Goal: Task Accomplishment & Management: Manage account settings

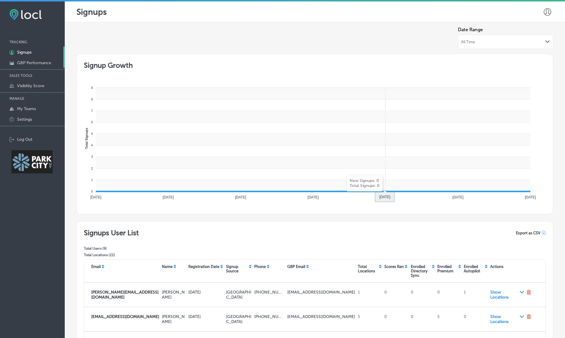
click at [46, 62] on p "GBP Performance" at bounding box center [34, 62] width 34 height 5
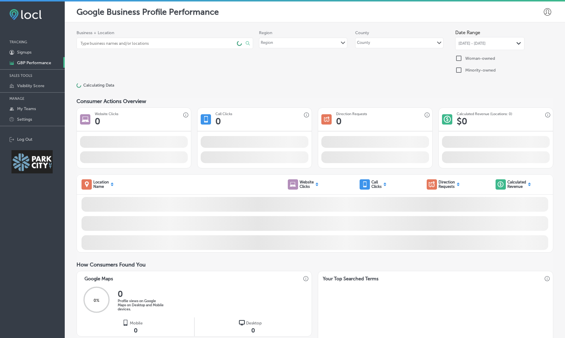
click at [35, 64] on p "GBP Performance" at bounding box center [34, 62] width 34 height 5
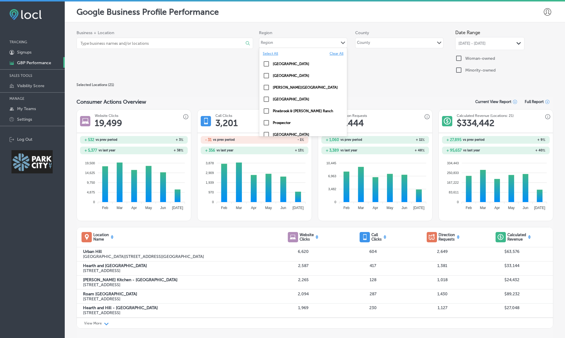
click at [297, 42] on div "Region Path Created with Sketch." at bounding box center [303, 43] width 88 height 10
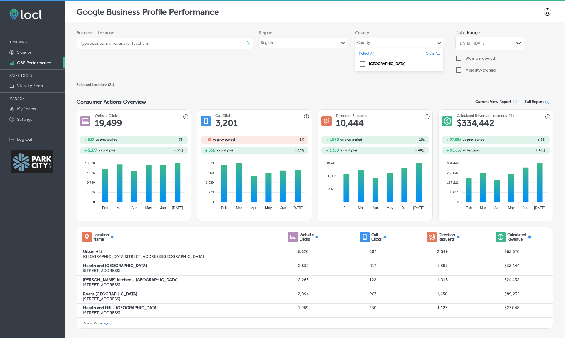
click at [387, 40] on div "County Path Created with Sketch." at bounding box center [399, 43] width 88 height 10
click at [361, 63] on input "checkbox" at bounding box center [362, 63] width 7 height 7
click at [320, 86] on div "Selected Locations ( 21 )" at bounding box center [314, 84] width 477 height 7
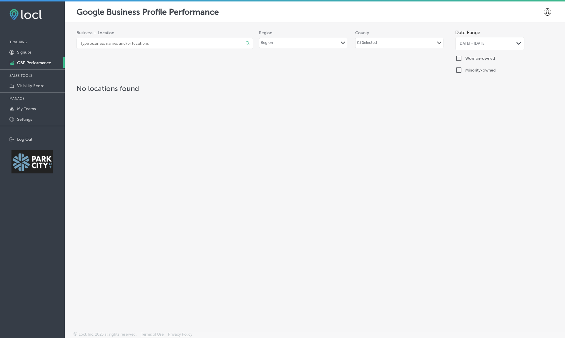
click at [308, 44] on div "Region Path Created with Sketch." at bounding box center [303, 43] width 88 height 10
click at [370, 44] on div "(1) Selected" at bounding box center [367, 43] width 20 height 7
click at [370, 54] on label "Select All" at bounding box center [366, 53] width 15 height 4
click at [430, 52] on label "Clear All" at bounding box center [433, 53] width 14 height 4
click at [308, 64] on div "Business + Location Select All Clear All No Business Found Region Region Path C…" at bounding box center [314, 52] width 477 height 51
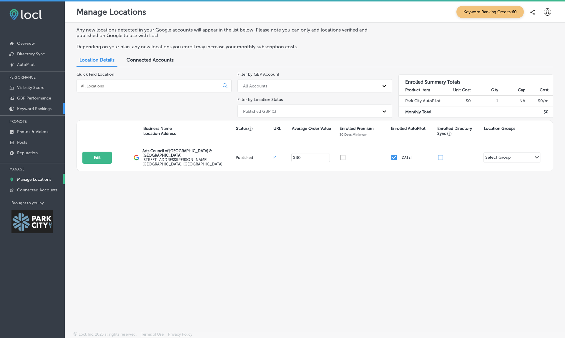
click at [32, 111] on link "Keyword Rankings" at bounding box center [32, 108] width 65 height 11
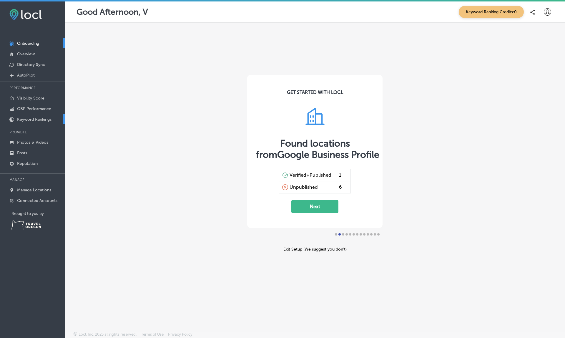
click at [43, 117] on link "Keyword Rankings" at bounding box center [32, 119] width 65 height 11
click at [28, 118] on p "Keyword Rankings" at bounding box center [34, 119] width 34 height 5
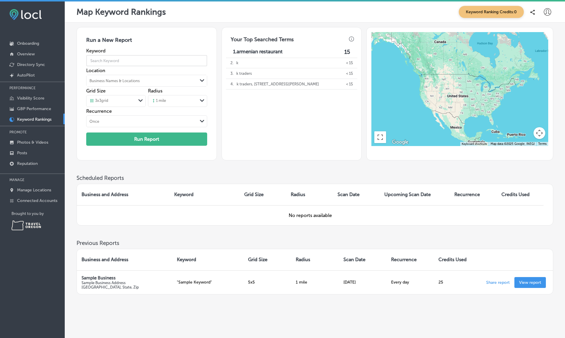
click at [129, 61] on input "text" at bounding box center [146, 60] width 121 height 16
click at [127, 81] on div "Business Names & Locations" at bounding box center [114, 81] width 50 height 4
click at [148, 106] on button "Search Location" at bounding box center [153, 107] width 34 height 9
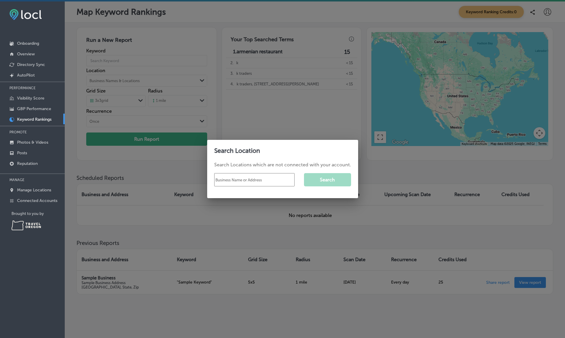
click at [243, 181] on input "text" at bounding box center [254, 179] width 80 height 13
type input "time square"
click at [333, 183] on button "Search" at bounding box center [327, 179] width 47 height 13
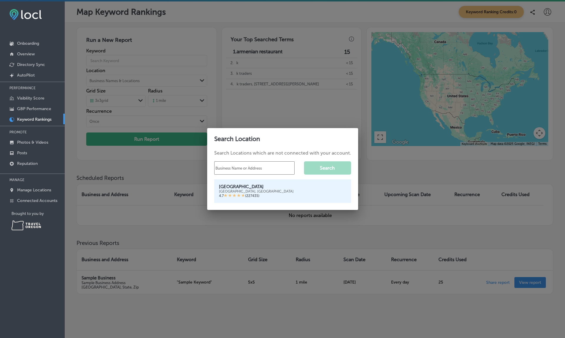
click at [271, 188] on div "Times Square" at bounding box center [282, 186] width 127 height 5
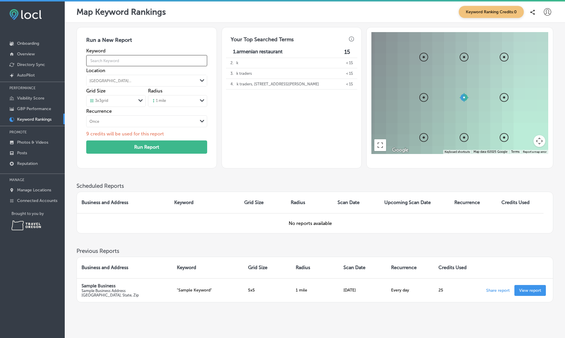
click at [109, 58] on input "text" at bounding box center [146, 60] width 121 height 16
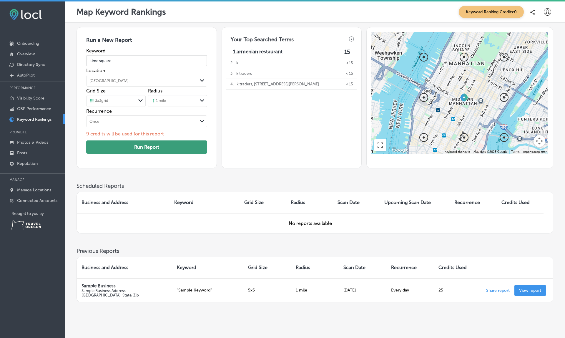
type input "time square"
click at [145, 148] on button "Run Report" at bounding box center [146, 146] width 121 height 13
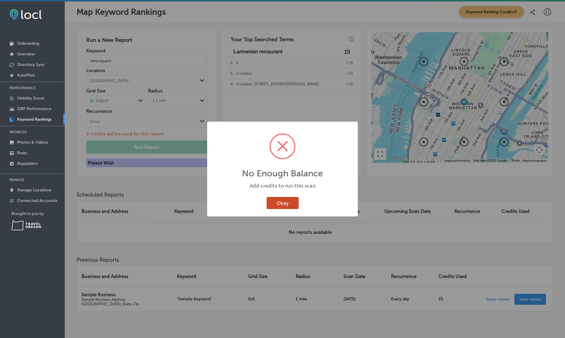
click at [285, 204] on button "Okay" at bounding box center [283, 203] width 32 height 12
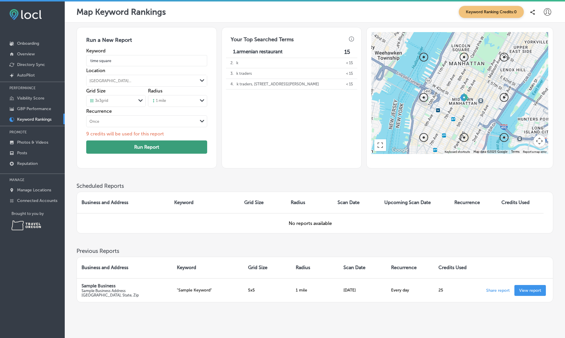
click at [155, 144] on button "Run Report" at bounding box center [146, 146] width 121 height 13
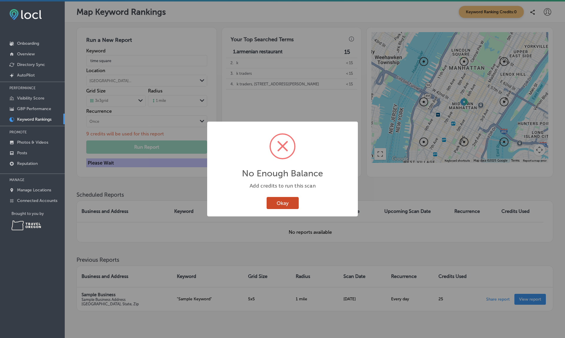
click at [284, 204] on button "Okay" at bounding box center [283, 203] width 32 height 12
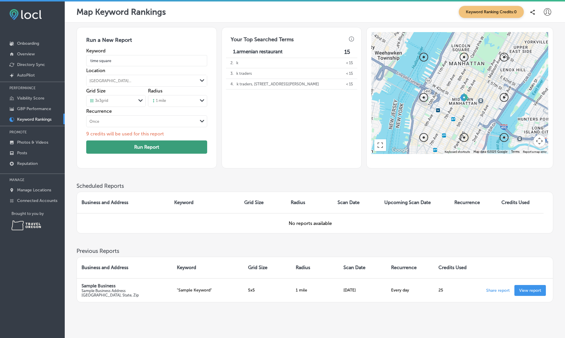
click at [178, 144] on button "Run Report" at bounding box center [146, 146] width 121 height 13
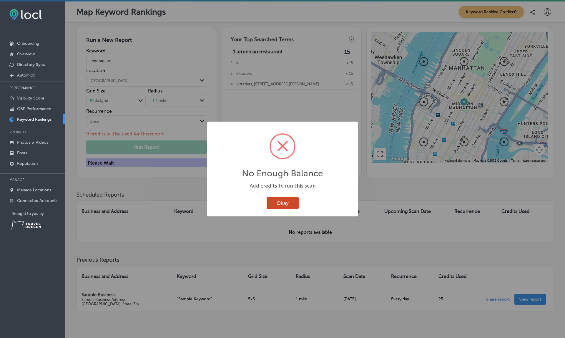
click at [285, 202] on button "Okay" at bounding box center [283, 203] width 32 height 12
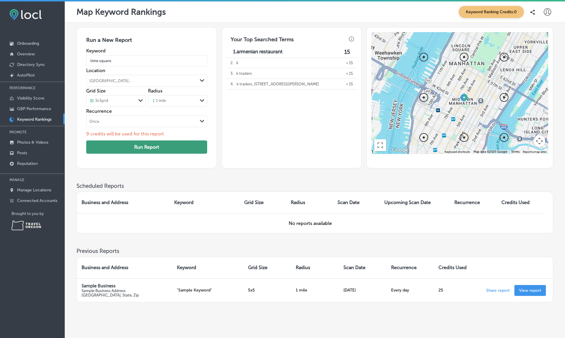
click at [181, 146] on button "Run Report" at bounding box center [146, 146] width 121 height 13
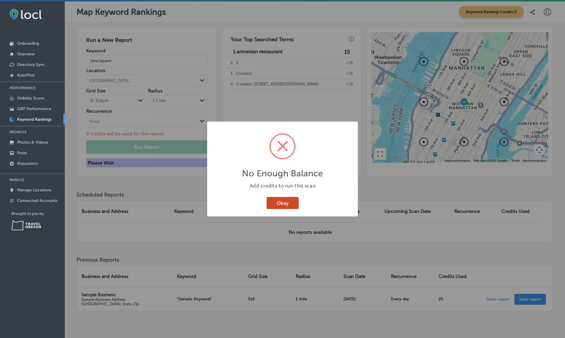
click at [272, 205] on button "Okay" at bounding box center [283, 203] width 32 height 12
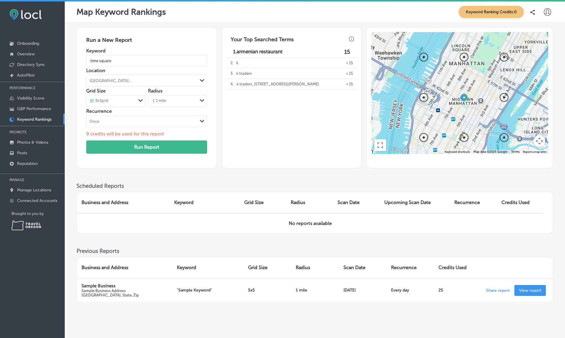
click at [494, 8] on span "Keyword Ranking Credits: 0" at bounding box center [491, 12] width 65 height 12
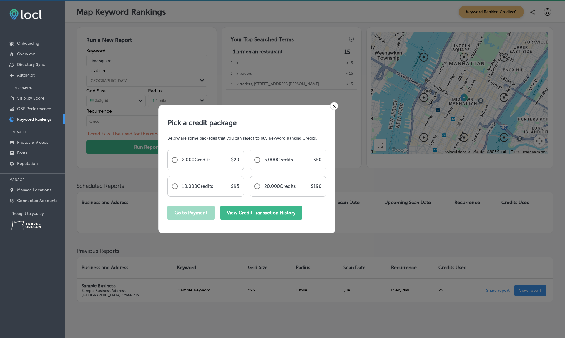
click at [235, 209] on button "View Credit Transaction History" at bounding box center [260, 212] width 81 height 14
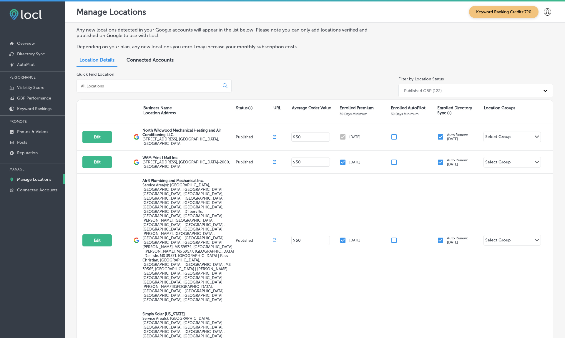
click at [163, 81] on div at bounding box center [153, 85] width 155 height 13
click at [152, 83] on input at bounding box center [149, 85] width 138 height 5
paste input "Capital Wealth Associates, LLC."
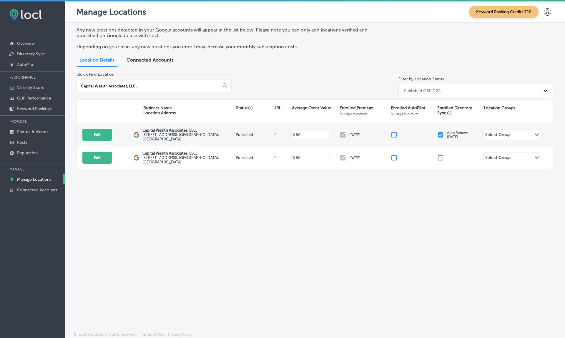
type input "Capital Wealth Associates, LLC."
click at [275, 133] on icon at bounding box center [275, 135] width 4 height 4
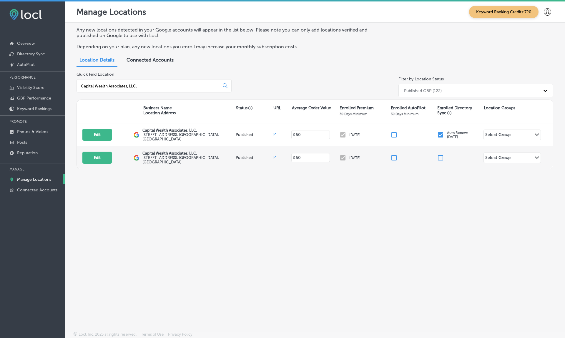
click at [275, 136] on icon at bounding box center [275, 135] width 4 height 4
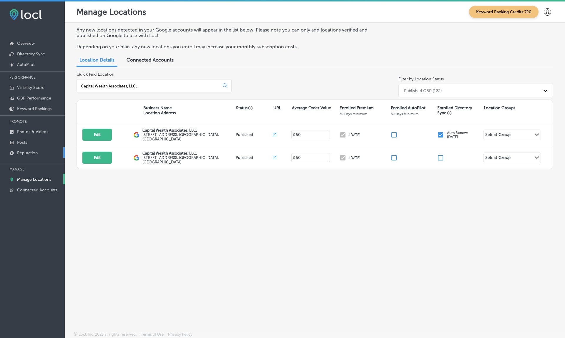
click at [28, 155] on p "Reputation" at bounding box center [27, 152] width 21 height 5
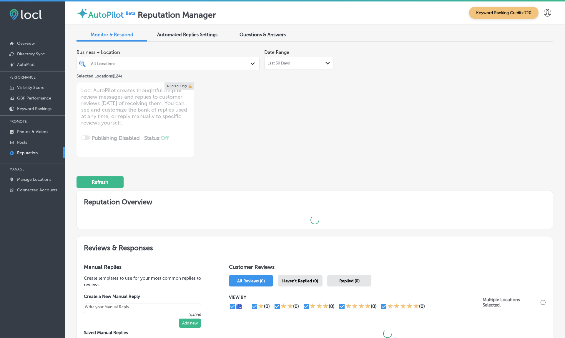
click at [168, 62] on div "All Locations" at bounding box center [171, 63] width 160 height 5
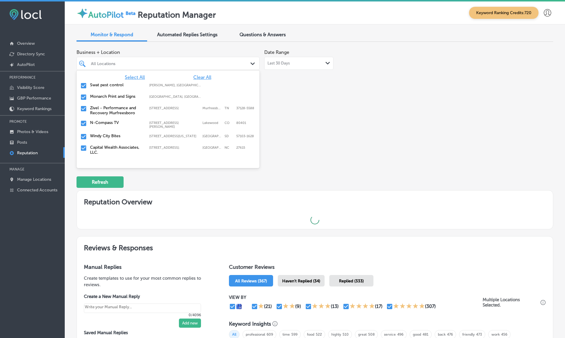
type textarea "x"
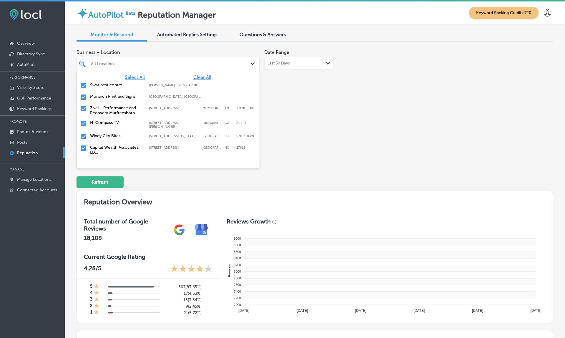
click at [201, 77] on span "Clear All" at bounding box center [202, 77] width 18 height 6
paste input "Capital Wealth Associates, LLC."
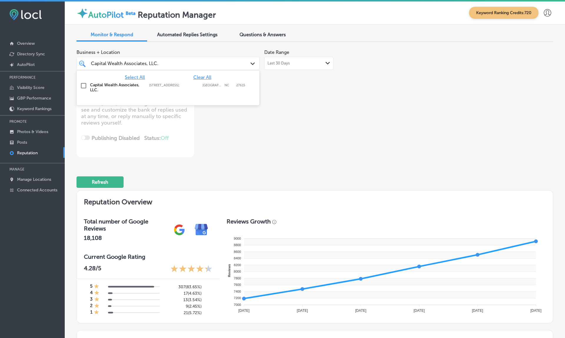
type input "Capital Wealth Associates, LLC."
click at [84, 84] on input "checkbox" at bounding box center [83, 85] width 7 height 7
type textarea "x"
type input "Capital Wealth Associates, LLC."
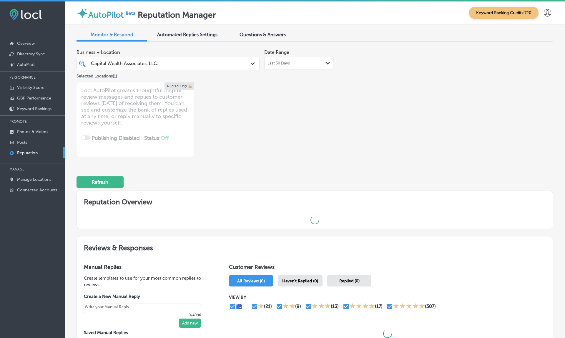
click at [348, 116] on div "Business + Location Capital Wealth Associates, LLC. Capital Wealth Associates, …" at bounding box center [219, 101] width 286 height 111
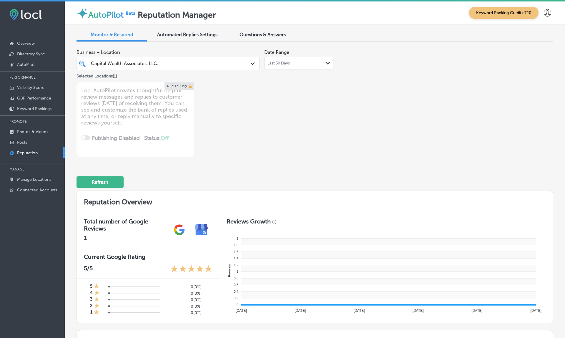
type textarea "x"
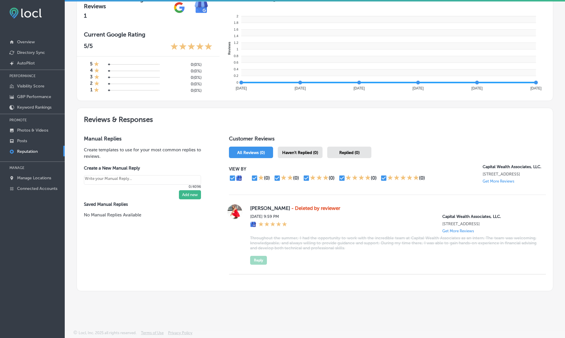
scroll to position [1, 0]
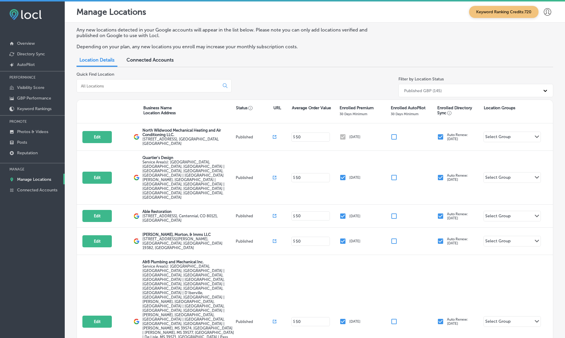
click at [151, 80] on div at bounding box center [153, 85] width 155 height 13
click at [146, 84] on input at bounding box center [149, 85] width 138 height 5
paste input "Tropic Air Conditioning"
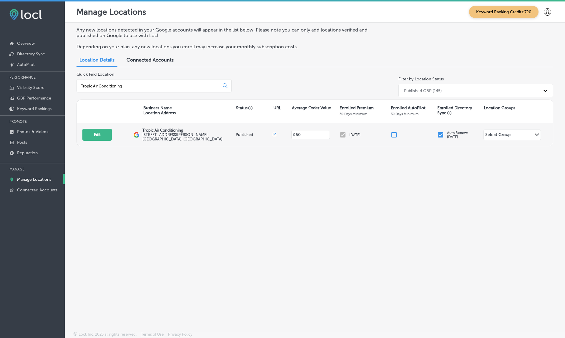
type input "Tropic Air Conditioning"
click at [275, 133] on icon at bounding box center [276, 134] width 2 height 2
click at [98, 132] on button "Edit" at bounding box center [96, 135] width 29 height 12
select select "US"
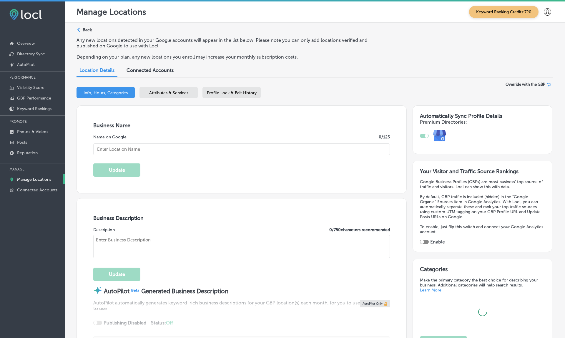
type input "Tropic Air Conditioning"
type textarea "Tropic Air, based in [GEOGRAPHIC_DATA], [GEOGRAPHIC_DATA], is a trusted HVAC co…"
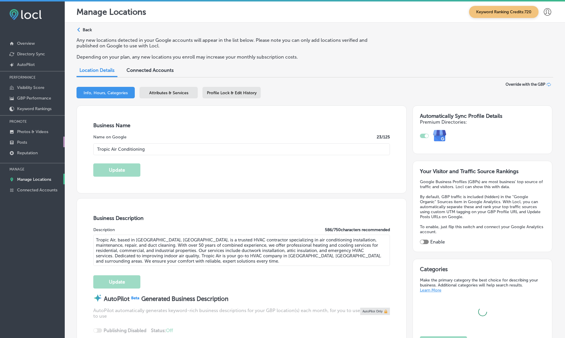
checkbox input "true"
type input "[STREET_ADDRESS][PERSON_NAME]"
type input "[GEOGRAPHIC_DATA]"
type input "34243"
type input "US"
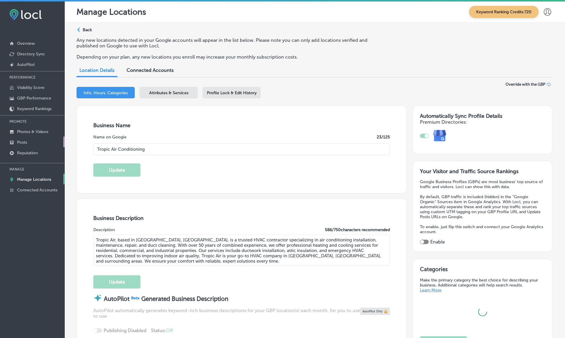
type input "[URL][DOMAIN_NAME]"
type input "[PHONE_NUMBER]"
select select "US"
click at [31, 152] on p "Reputation" at bounding box center [27, 152] width 21 height 5
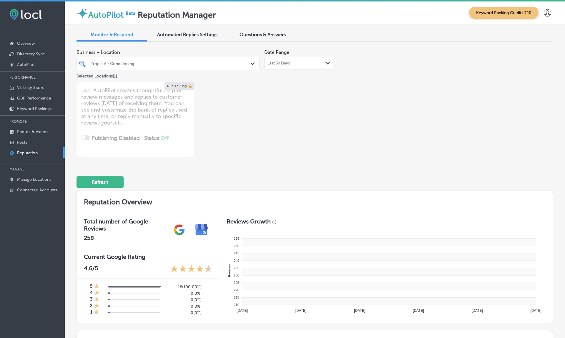
type textarea "x"
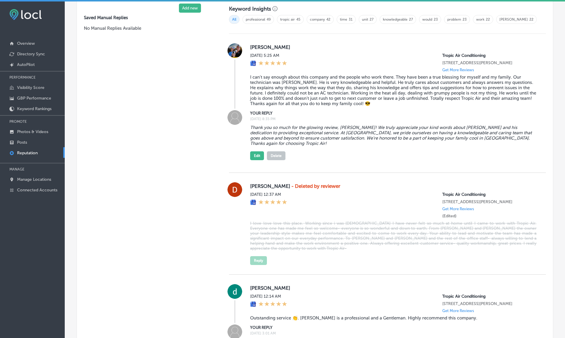
scroll to position [422, 0]
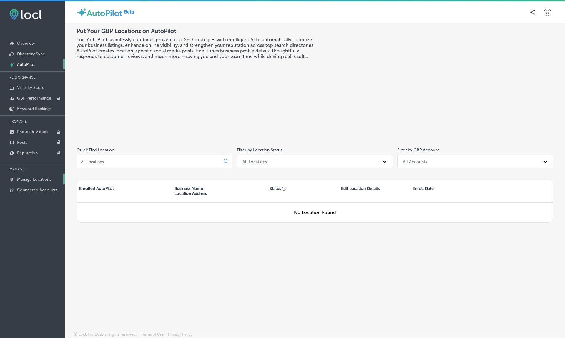
click at [34, 179] on p "Manage Locations" at bounding box center [34, 179] width 34 height 5
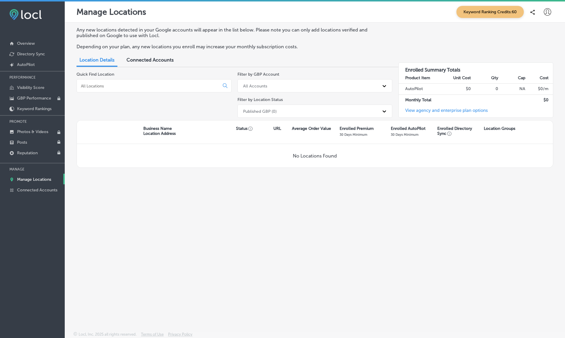
click at [149, 52] on div "Any new locations detected in your Google accounts will appear in the list belo…" at bounding box center [314, 40] width 477 height 27
click at [149, 57] on span "Connected Accounts" at bounding box center [150, 60] width 47 height 6
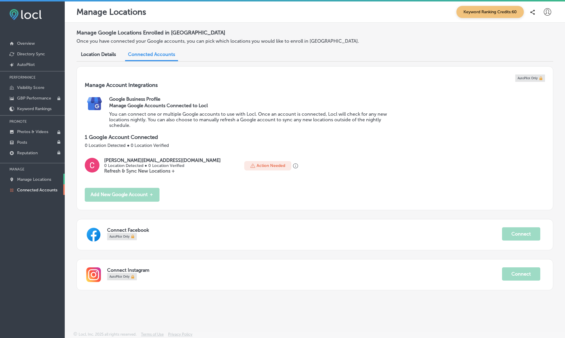
click at [27, 179] on p "Manage Locations" at bounding box center [34, 179] width 34 height 5
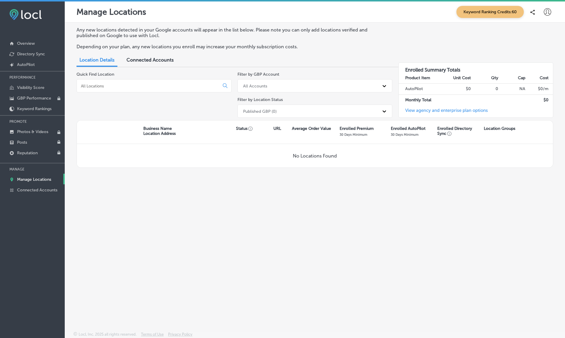
click at [276, 111] on div "Published GBP (0)" at bounding box center [260, 111] width 34 height 5
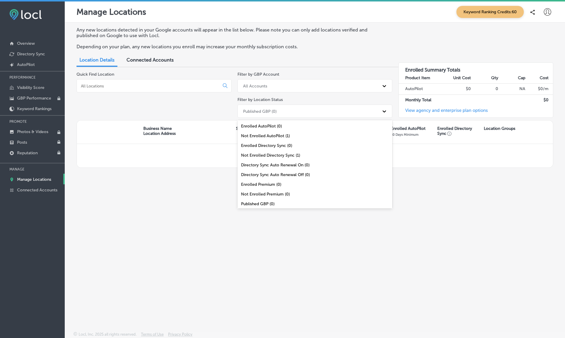
scroll to position [21, 0]
click at [263, 201] on div "All Locations (1)" at bounding box center [314, 202] width 155 height 10
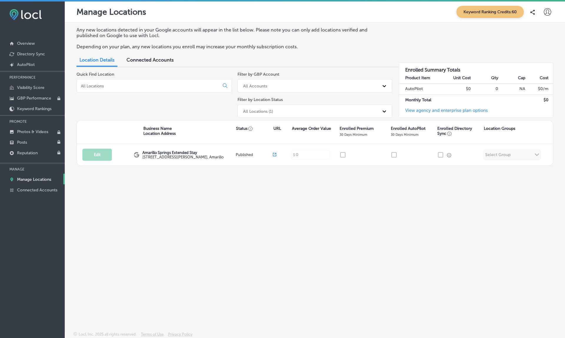
click at [546, 14] on icon at bounding box center [547, 11] width 7 height 7
click at [534, 30] on p "My Account" at bounding box center [539, 33] width 26 height 7
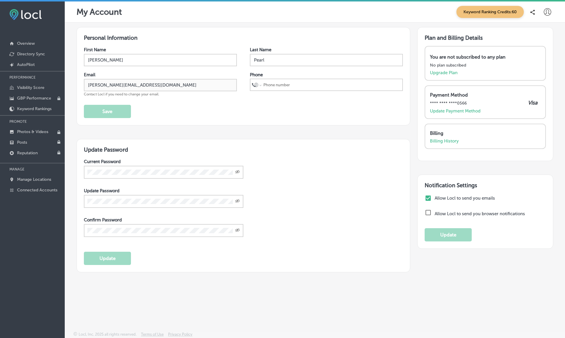
click at [303, 204] on div "Current Password Created with Sketch. Update Password Created with Sketch. Conf…" at bounding box center [243, 202] width 319 height 87
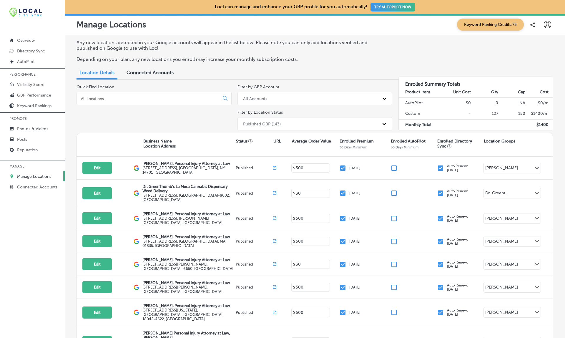
click at [155, 96] on input at bounding box center [149, 98] width 138 height 5
paste input "[PERSON_NAME], Personal Injury Attorney at Law"
type input "[PERSON_NAME], Personal Injury Attorney at Law"
click at [129, 104] on div "Quick Find Location" at bounding box center [153, 108] width 155 height 48
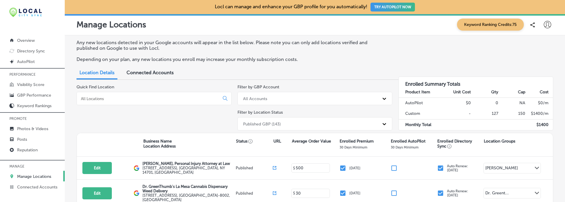
click at [105, 98] on input at bounding box center [149, 98] width 138 height 5
paste input "[PERSON_NAME], Personal Injury Attorney at Law"
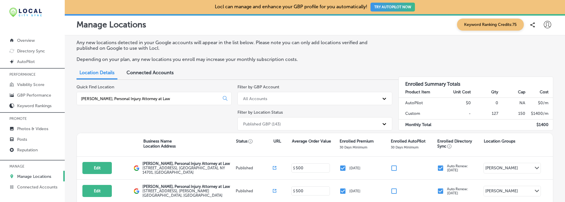
click at [131, 96] on input "[PERSON_NAME], Personal Injury Attorney at Law" at bounding box center [149, 98] width 138 height 5
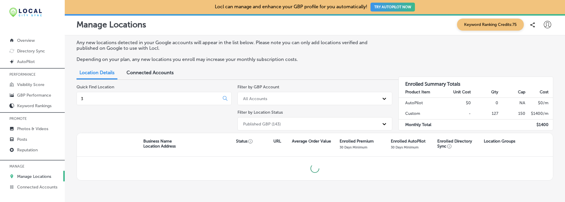
paste input "78 S Main St #5"
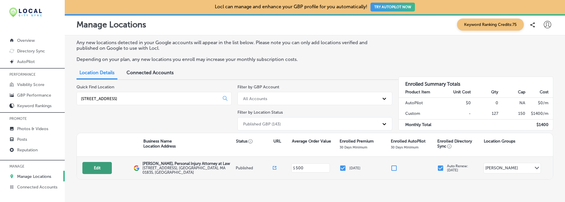
type input "378 S Main St #5"
click at [99, 164] on button "Edit" at bounding box center [96, 168] width 29 height 12
select select "US"
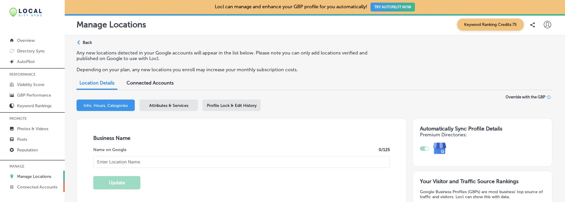
type input "[PERSON_NAME], Personal Injury Attorney at Law"
type textarea "At Brandon J. Broderick, Personal Injury Attorney at Law, our Haverhill, MA per…"
type input "378 S Main St #5"
type input "Haverhill"
type input "01835"
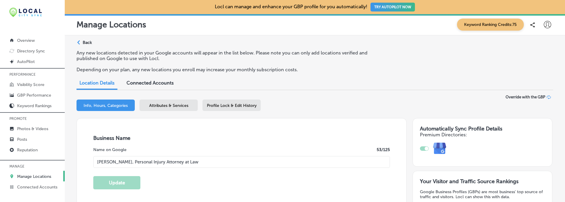
type input "US"
type input "https://www.brandonjbroderick.com/massachusetts/personal-injury-lawyer-haverhil…"
type input "+1 866 257 5134"
select select "US"
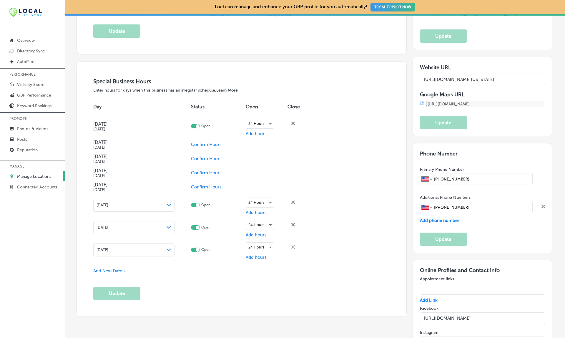
scroll to position [640, 0]
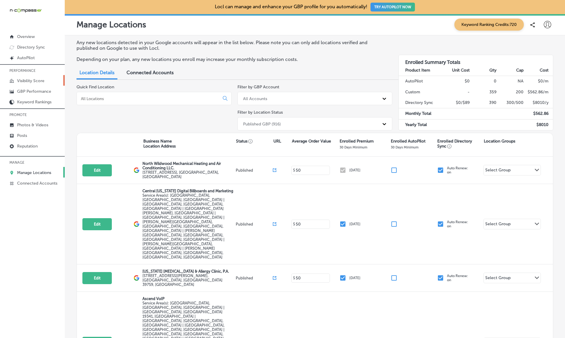
click at [29, 83] on p "Visibility Score" at bounding box center [30, 80] width 27 height 5
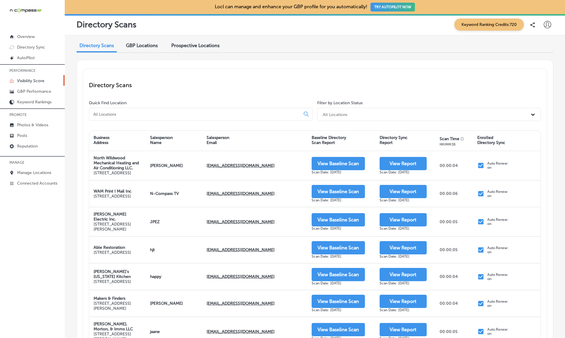
click at [145, 49] on div "GBP Locations" at bounding box center [142, 46] width 41 height 13
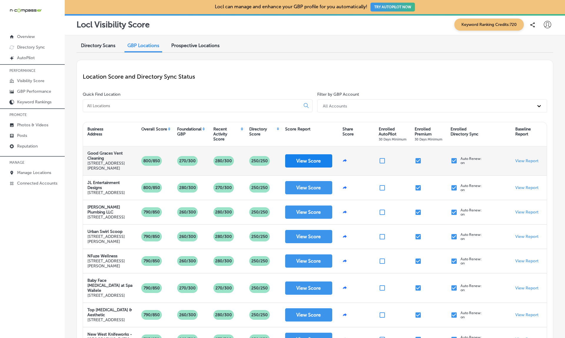
click at [309, 160] on button "View Score" at bounding box center [308, 160] width 47 height 13
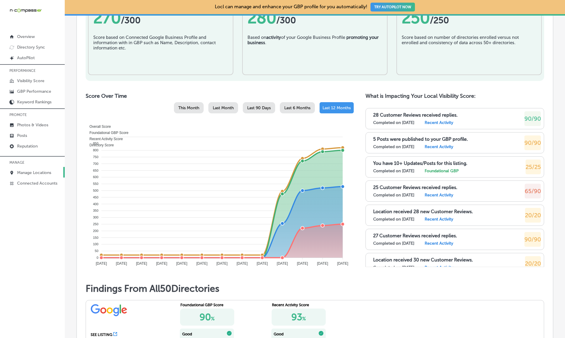
click at [34, 176] on link "Manage Locations" at bounding box center [32, 172] width 65 height 11
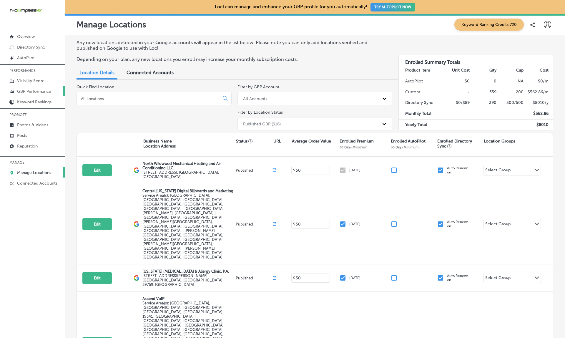
click at [32, 90] on p "GBP Performance" at bounding box center [34, 91] width 34 height 5
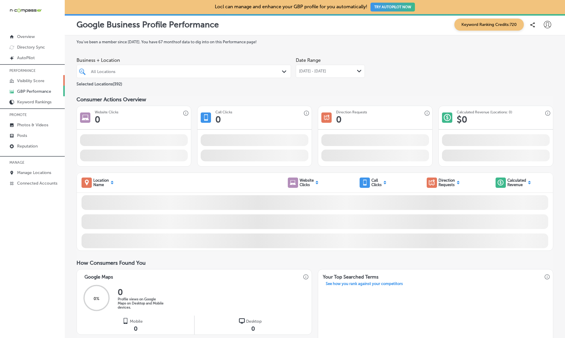
click at [32, 82] on p "Visibility Score" at bounding box center [30, 80] width 27 height 5
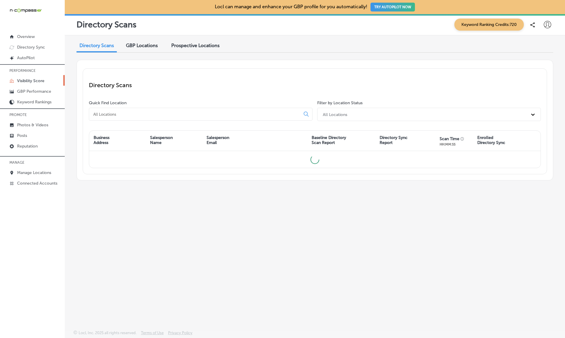
click at [197, 47] on span "Prospective Locations" at bounding box center [195, 46] width 48 height 6
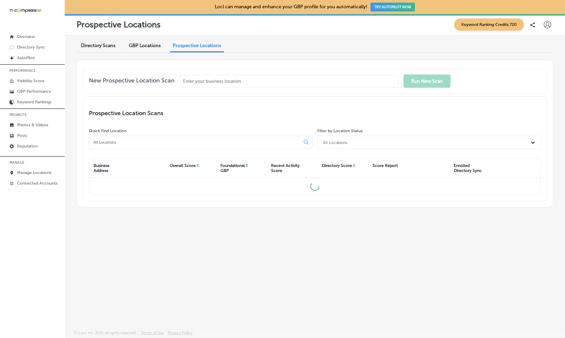
click at [254, 81] on input "text" at bounding box center [288, 81] width 219 height 13
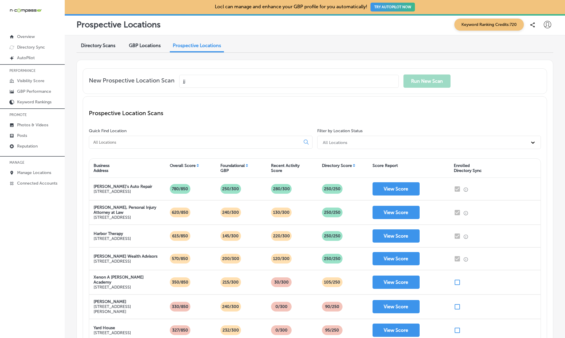
click at [254, 81] on input "jj" at bounding box center [288, 81] width 219 height 13
type input "jjjjjjjj"
click at [248, 95] on button "Enter Manually" at bounding box center [246, 97] width 31 height 9
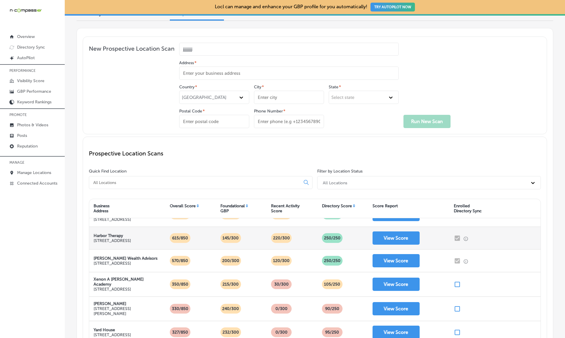
scroll to position [45, 0]
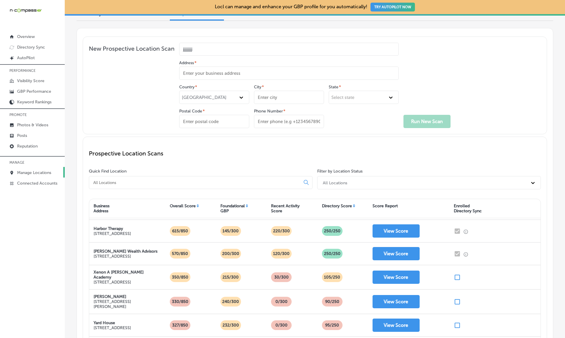
click at [16, 175] on link "Manage Locations" at bounding box center [32, 172] width 65 height 11
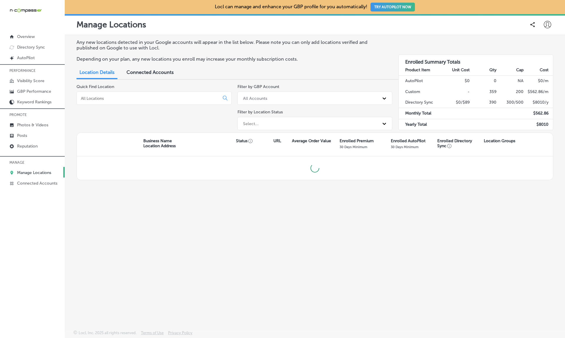
click at [107, 96] on input at bounding box center [149, 98] width 138 height 5
paste input "Chris Marr Lends dba Goldengate Mortgage, Inc."
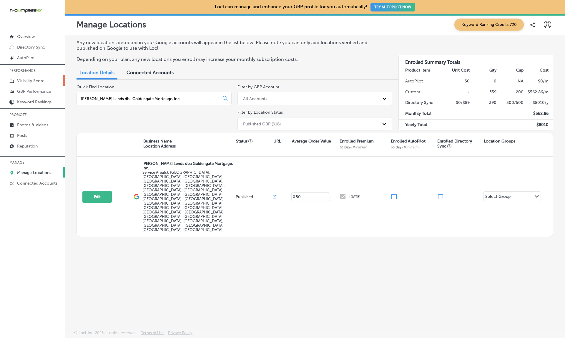
type input "Chris Marr Lends dba Goldengate Mortgage, Inc."
click at [31, 81] on p "Visibility Score" at bounding box center [30, 80] width 27 height 5
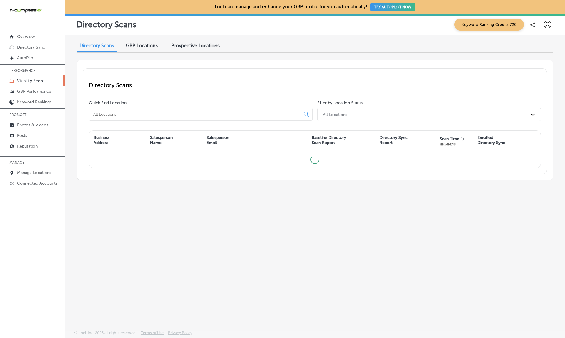
click at [145, 115] on input at bounding box center [196, 114] width 206 height 5
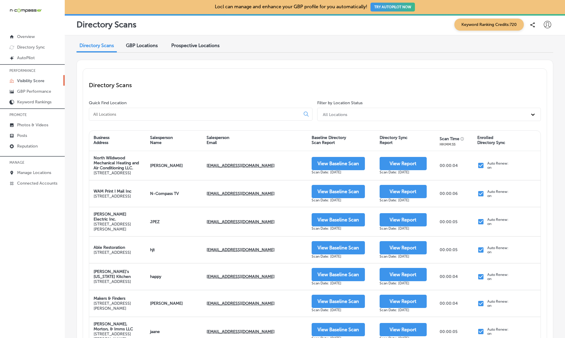
click at [144, 45] on span "GBP Locations" at bounding box center [142, 46] width 32 height 6
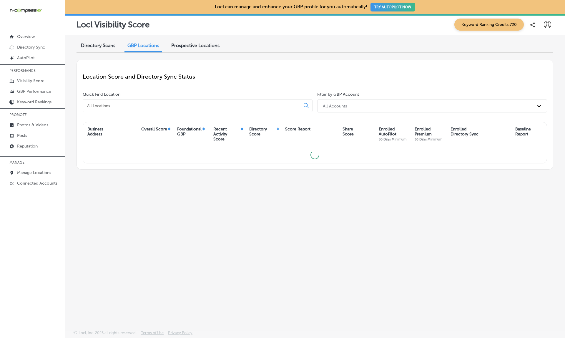
click at [129, 103] on input at bounding box center [192, 105] width 212 height 5
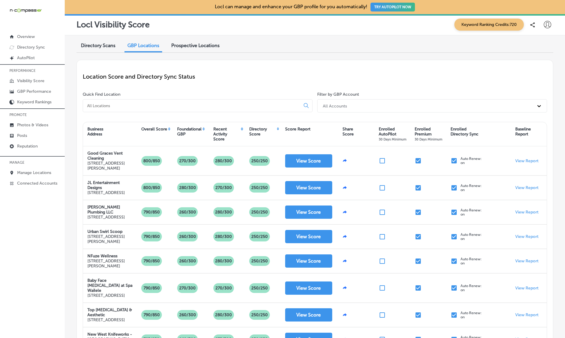
paste input "Chris Marr Lends dba Goldengate Mortgage, Inc."
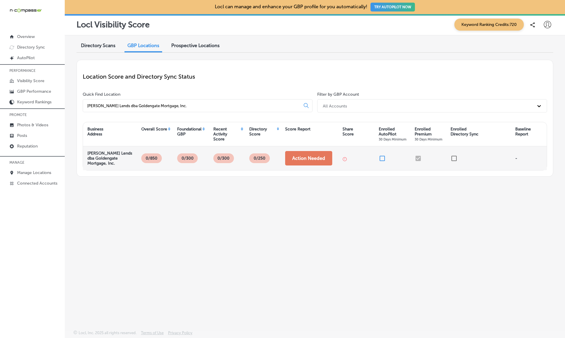
type input "Chris Marr Lends dba Goldengate Mortgage, Inc."
click at [315, 155] on button "Action Needed" at bounding box center [308, 158] width 47 height 14
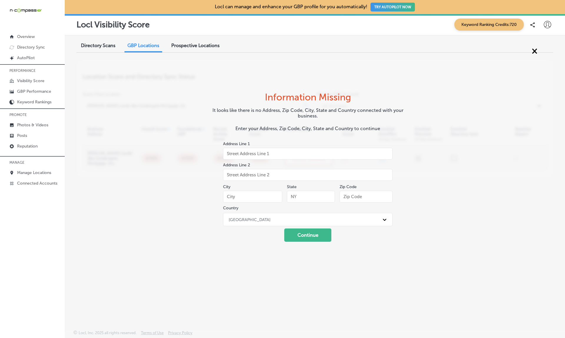
click at [113, 78] on div "Directory Scans GBP Locations Prospective Locations Location Score and Director…" at bounding box center [315, 168] width 500 height 267
click at [534, 47] on span "×" at bounding box center [535, 50] width 6 height 11
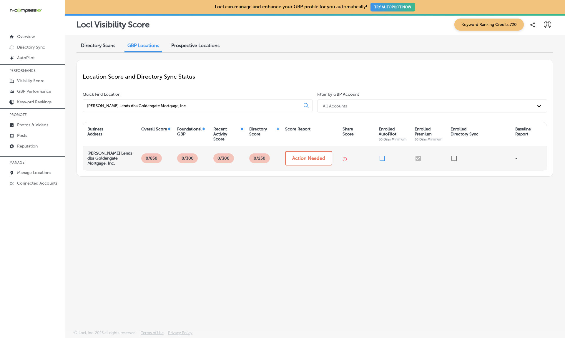
click at [102, 151] on strong "Chris Marr Lends dba Goldengate Mortgage, Inc." at bounding box center [109, 158] width 45 height 15
copy div "Chris Marr Lends dba Goldengate Mortgage, Inc."
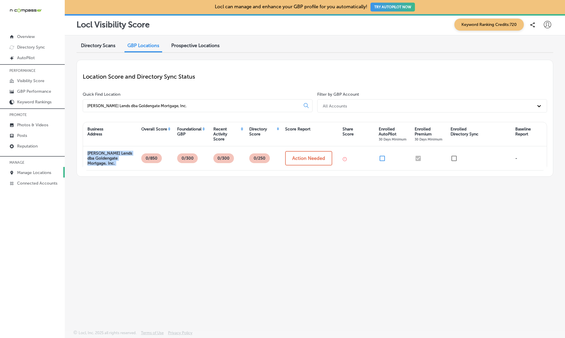
click at [39, 175] on p "Manage Locations" at bounding box center [34, 172] width 34 height 5
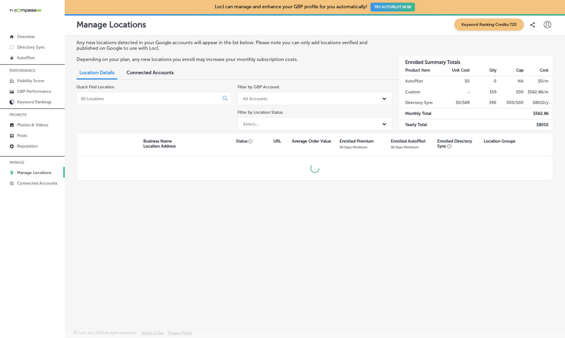
click at [132, 99] on div at bounding box center [153, 98] width 155 height 13
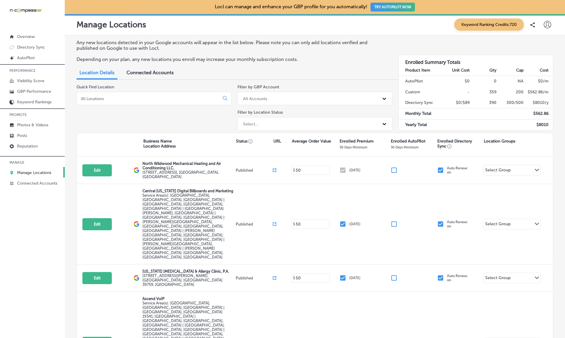
click at [120, 99] on div at bounding box center [153, 98] width 155 height 13
click at [93, 97] on input at bounding box center [149, 98] width 138 height 5
paste input "Chris Marr Lends dba Goldengate Mortgage, Inc."
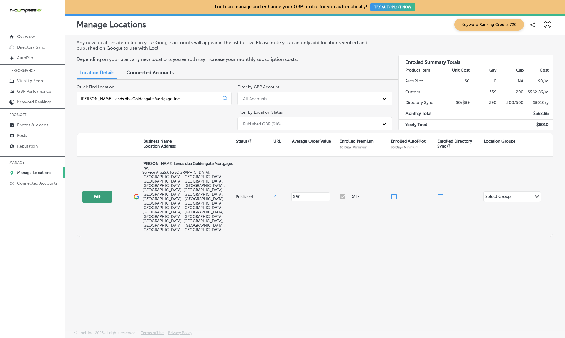
type input "Chris Marr Lends dba Goldengate Mortgage, Inc."
click at [99, 191] on button "Edit" at bounding box center [96, 197] width 29 height 12
select select "US"
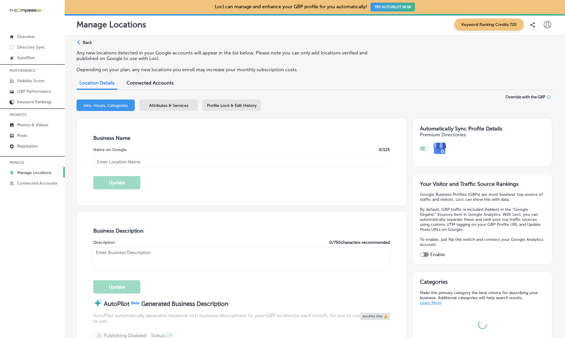
type input "Chris Marr Lends dba Goldengate Mortgage, Inc."
type textarea "Chris Marr Lends dba Goldengate Mortgage, Inc. is a locally owned mortgage brok…"
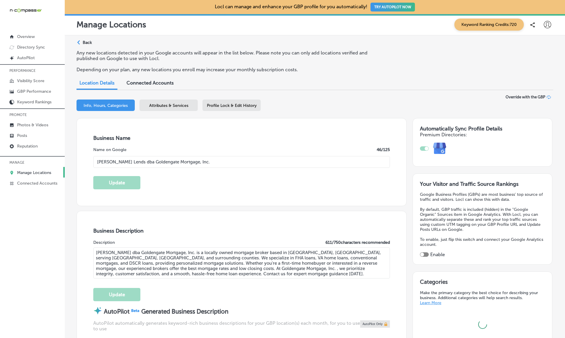
type input "US"
type input "https://ggmortgage.com/loan-officers/"
type input "+1 803 543 8762"
click at [87, 42] on p "Back" at bounding box center [87, 42] width 9 height 5
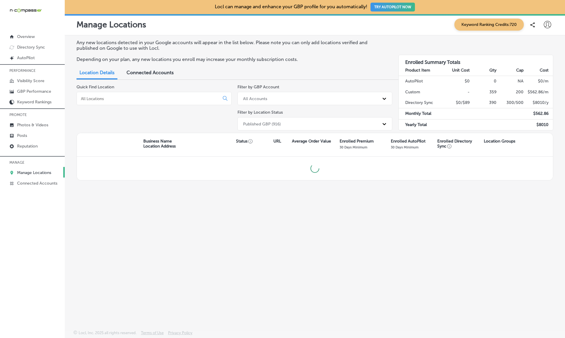
click at [114, 100] on div at bounding box center [153, 98] width 155 height 13
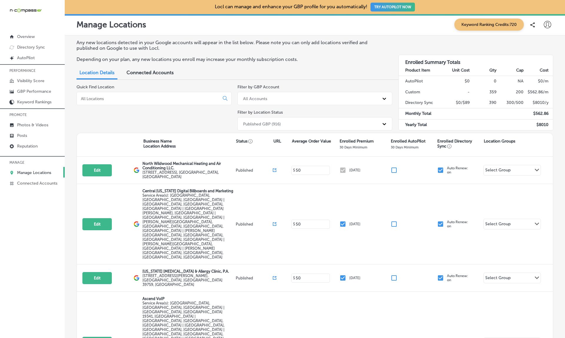
click at [106, 97] on input at bounding box center [149, 98] width 138 height 5
paste input "Chris Marr"
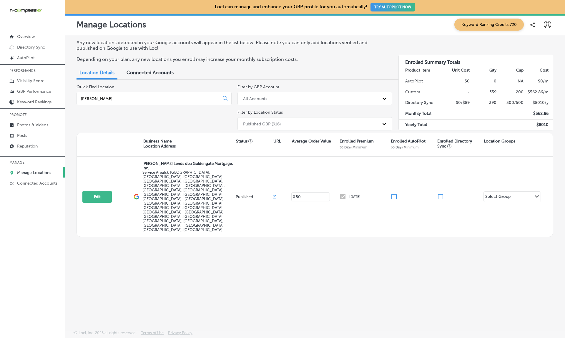
click at [127, 105] on div "Quick Find Location Chris Marr" at bounding box center [153, 108] width 155 height 48
click at [124, 100] on div "Chris Marr" at bounding box center [153, 98] width 155 height 13
click at [113, 98] on input "Chris Marr" at bounding box center [149, 98] width 138 height 5
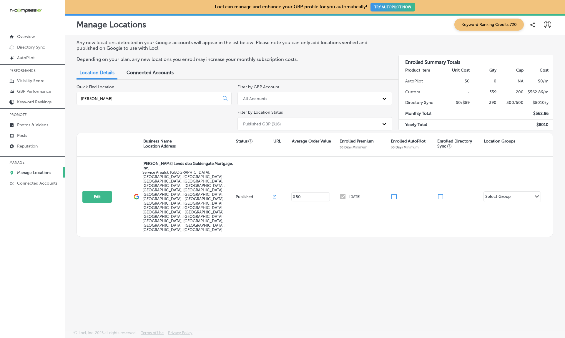
click at [113, 98] on input "Chris Marr" at bounding box center [149, 98] width 138 height 5
paste input "Capital Wealth Associates,"
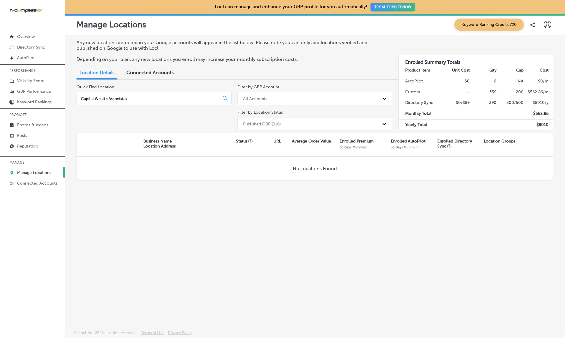
click at [302, 125] on div "Published GBP (916)" at bounding box center [309, 124] width 139 height 10
click at [145, 97] on input "Capital Wealth Associates" at bounding box center [149, 98] width 138 height 5
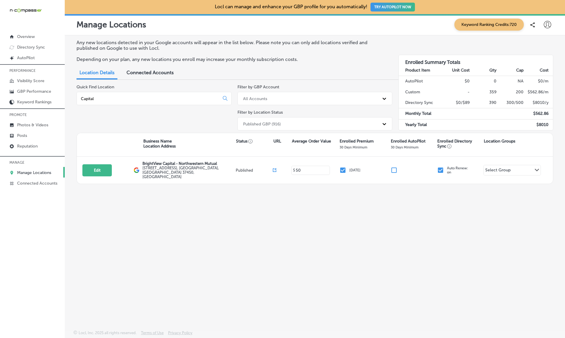
click at [283, 120] on div "Published GBP (916)" at bounding box center [309, 124] width 139 height 10
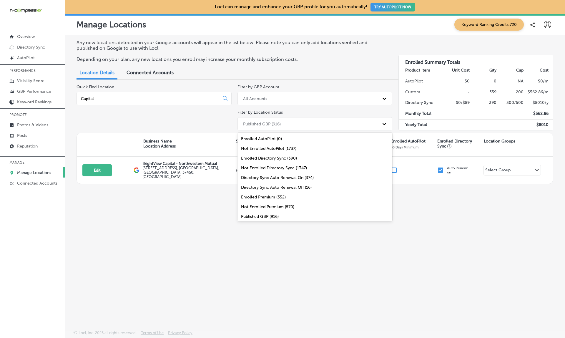
scroll to position [21, 0]
click at [259, 213] on div "All Locations (1737)" at bounding box center [314, 215] width 155 height 10
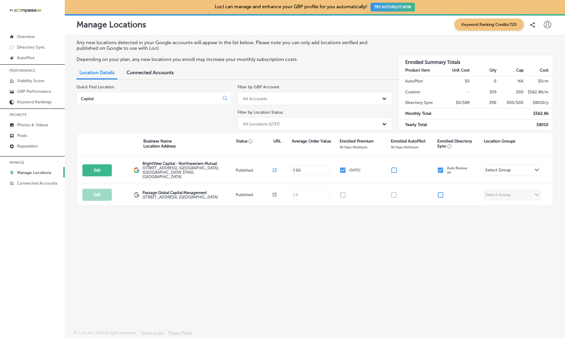
click at [107, 96] on input "Capital" at bounding box center [149, 98] width 138 height 5
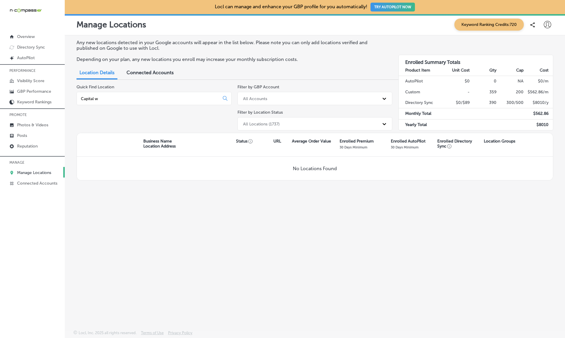
type input "Capital"
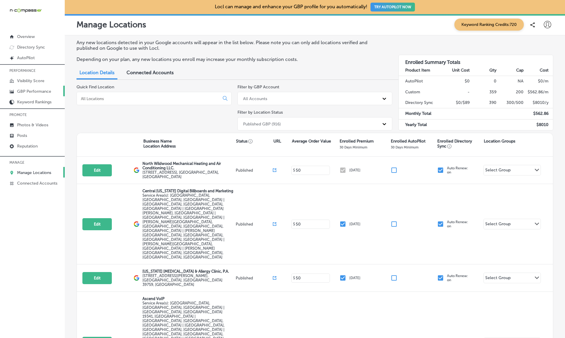
click at [31, 90] on p "GBP Performance" at bounding box center [34, 91] width 34 height 5
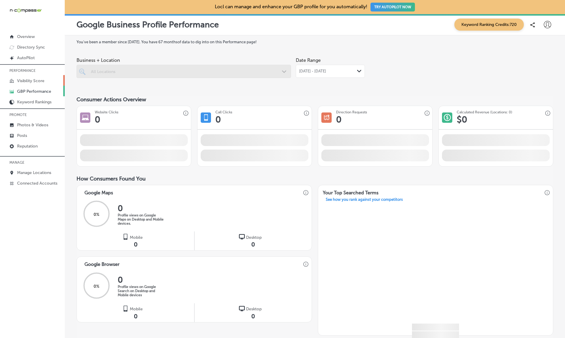
click at [28, 80] on p "Visibility Score" at bounding box center [30, 80] width 27 height 5
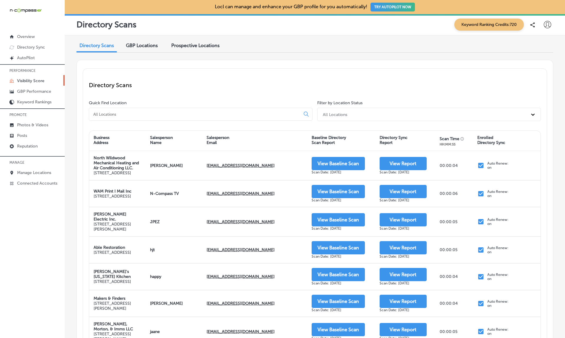
click at [131, 110] on div at bounding box center [201, 114] width 224 height 13
click at [118, 112] on input at bounding box center [196, 114] width 206 height 5
paste input "Capital Wealth Associates,"
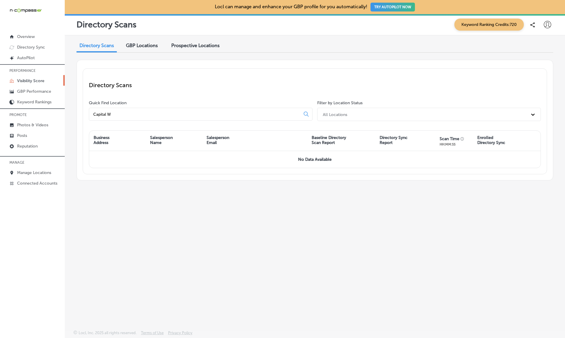
type input "Capital W"
click at [212, 51] on div "Prospective Locations" at bounding box center [195, 46] width 57 height 13
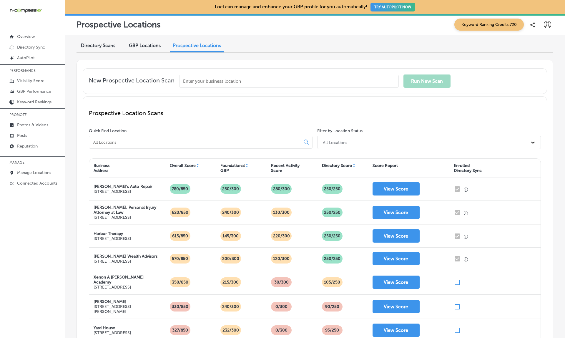
click at [116, 141] on input at bounding box center [196, 141] width 206 height 5
paste input "Capital Wealth Associates,"
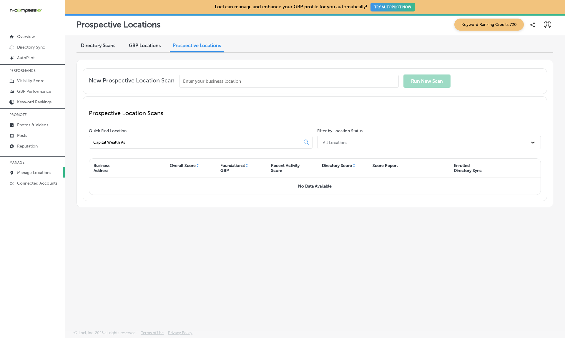
type input "Capital Wealth As"
click at [33, 176] on link "Manage Locations" at bounding box center [32, 172] width 65 height 11
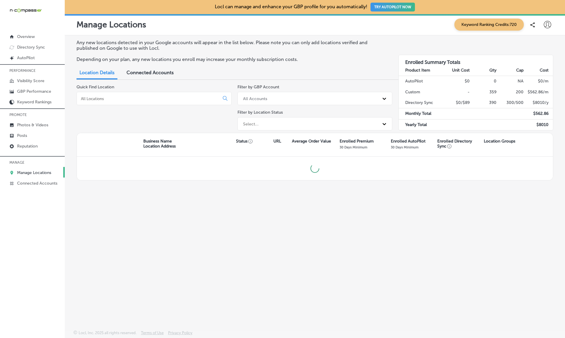
click at [108, 96] on input at bounding box center [149, 98] width 138 height 5
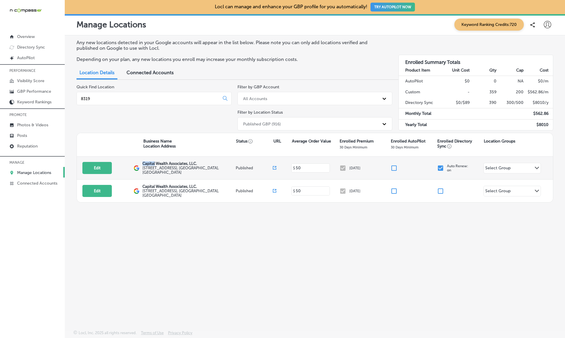
drag, startPoint x: 142, startPoint y: 163, endPoint x: 156, endPoint y: 165, distance: 14.3
click at [156, 165] on p "Capital Wealth Associates, LLC." at bounding box center [188, 163] width 92 height 4
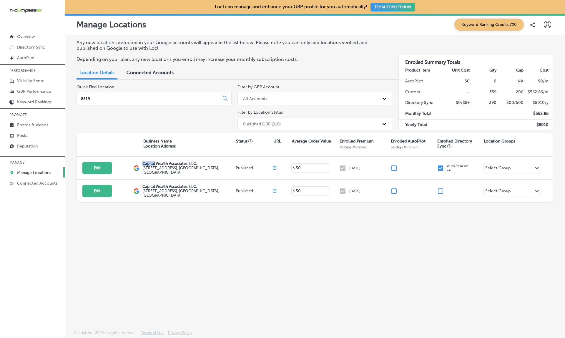
copy p "Capital"
click at [103, 98] on input "8319" at bounding box center [149, 98] width 138 height 5
paste input "Capital"
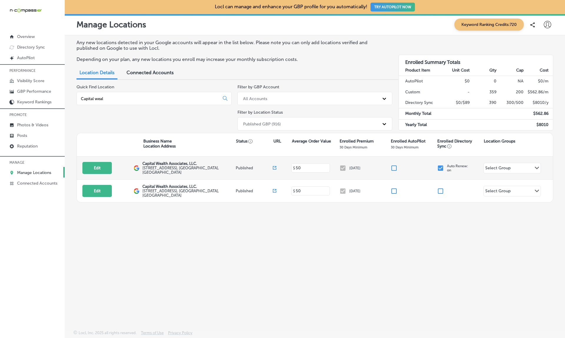
type input "Capital weal"
click at [394, 165] on input "checkbox" at bounding box center [393, 167] width 7 height 7
checkbox input "false"
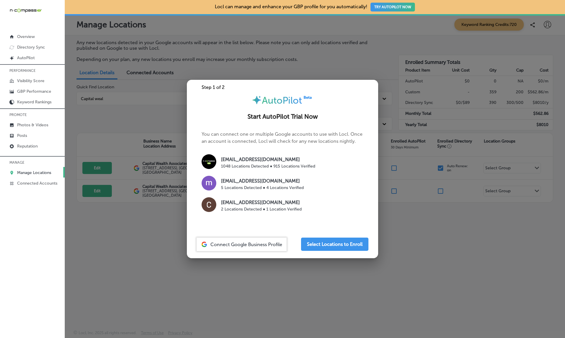
click at [414, 214] on div at bounding box center [282, 169] width 565 height 338
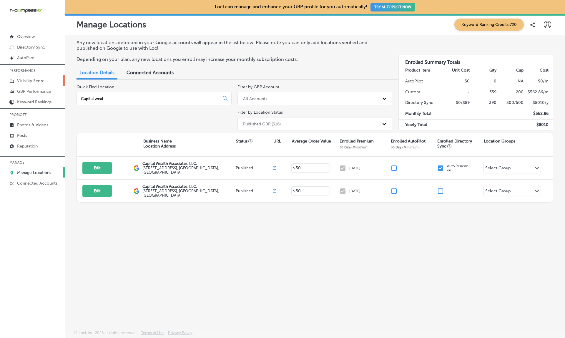
click at [28, 77] on link "Visibility Score" at bounding box center [32, 80] width 65 height 11
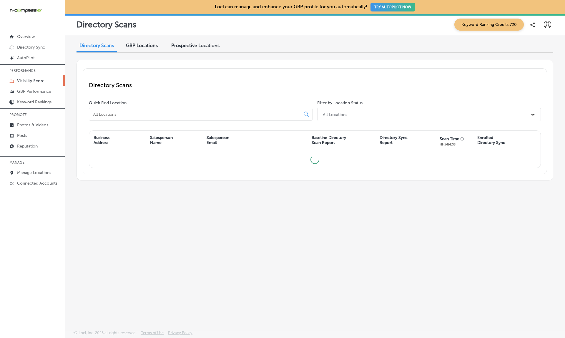
click at [142, 46] on span "GBP Locations" at bounding box center [142, 46] width 32 height 6
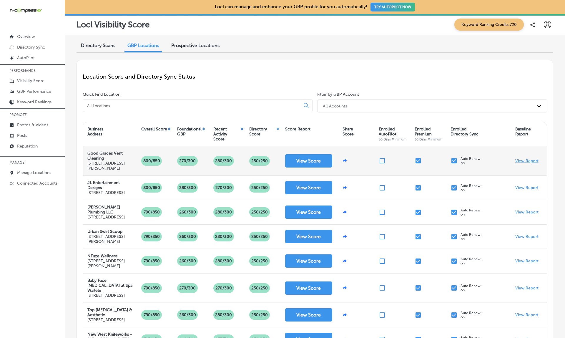
click at [524, 161] on p "View Report" at bounding box center [526, 160] width 23 height 5
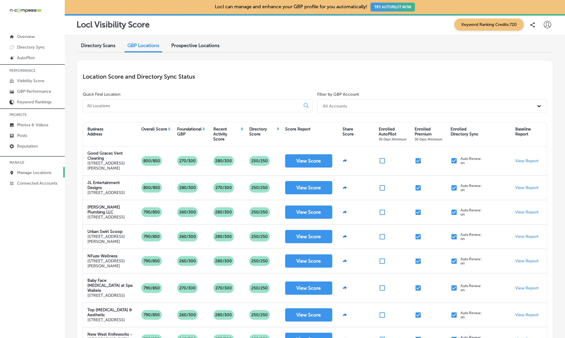
click at [29, 171] on p "Manage Locations" at bounding box center [34, 172] width 34 height 5
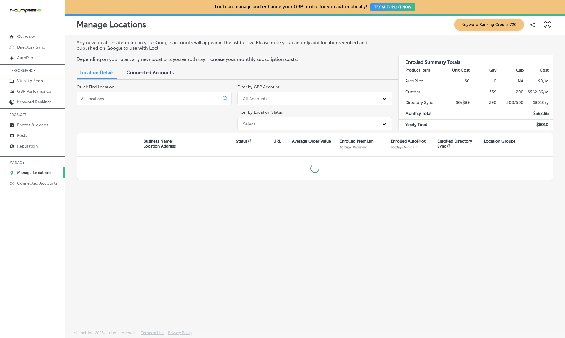
click at [143, 99] on div at bounding box center [153, 98] width 155 height 13
click at [138, 97] on input at bounding box center [149, 98] width 138 height 5
paste input "Pro Service Electric"
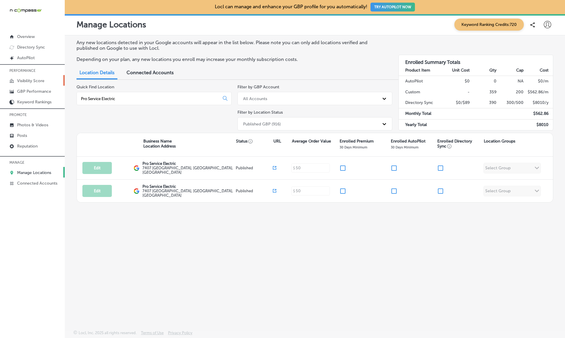
type input "Pro Service Electric"
click at [27, 80] on p "Visibility Score" at bounding box center [30, 80] width 27 height 5
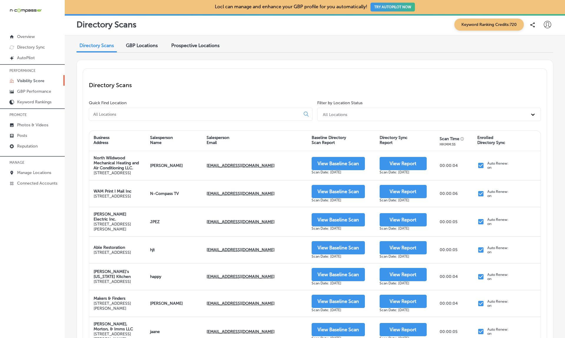
click at [147, 44] on span "GBP Locations" at bounding box center [142, 46] width 32 height 6
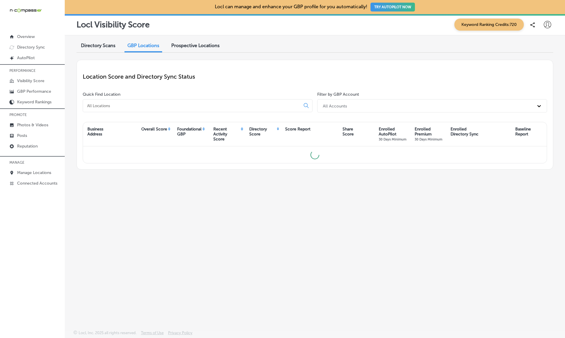
click at [141, 107] on input at bounding box center [192, 105] width 212 height 5
paste input "Pro Service Electric"
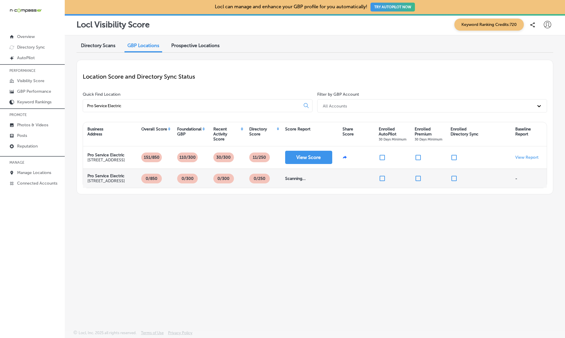
type input "Pro Service Electric"
drag, startPoint x: 283, startPoint y: 182, endPoint x: 324, endPoint y: 183, distance: 41.2
click at [324, 183] on div "Scanning..." at bounding box center [309, 178] width 57 height 19
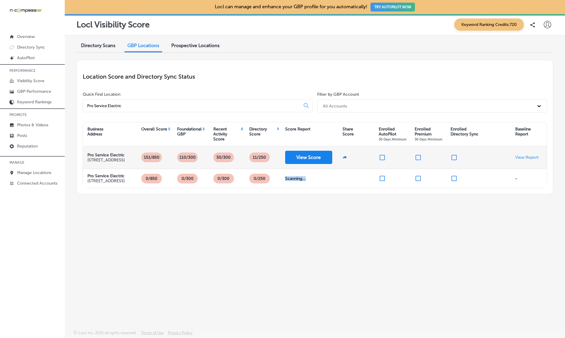
click at [313, 156] on button "View Score" at bounding box center [308, 157] width 47 height 13
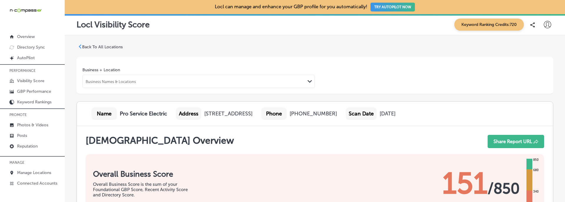
click at [80, 47] on icon at bounding box center [80, 46] width 4 height 4
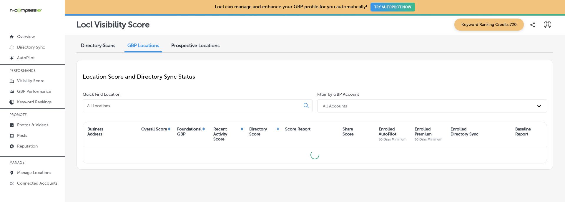
click at [107, 104] on input at bounding box center [192, 105] width 212 height 5
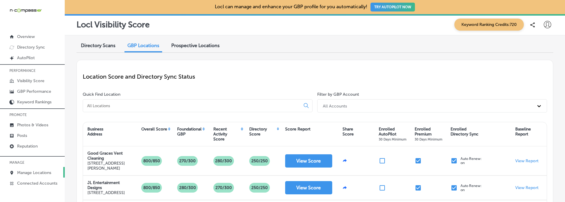
click at [34, 172] on p "Manage Locations" at bounding box center [34, 172] width 34 height 5
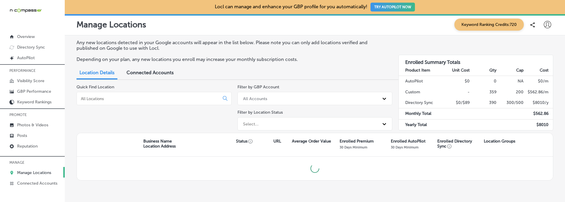
click at [119, 97] on input at bounding box center [149, 98] width 138 height 5
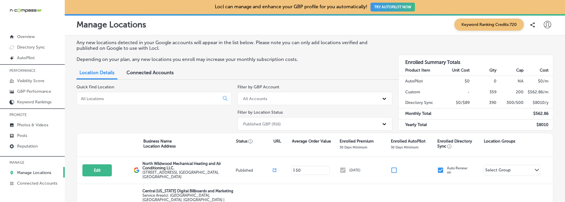
paste input "Pro Service Electric"
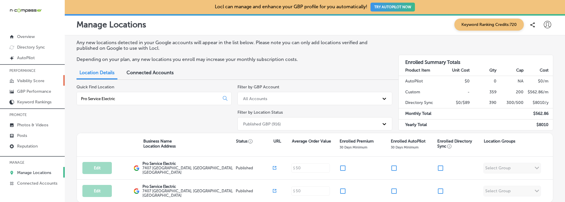
type input "Pro Service Electric"
click at [32, 80] on p "Visibility Score" at bounding box center [30, 80] width 27 height 5
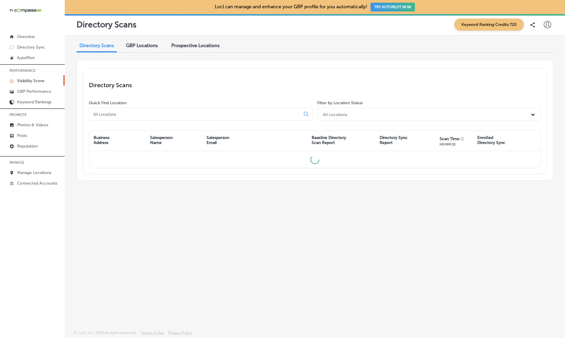
click at [110, 113] on input at bounding box center [196, 114] width 206 height 5
paste input "Pro Service Electric"
type input "Pro Service Electric"
click at [136, 41] on div "GBP Locations" at bounding box center [142, 46] width 41 height 13
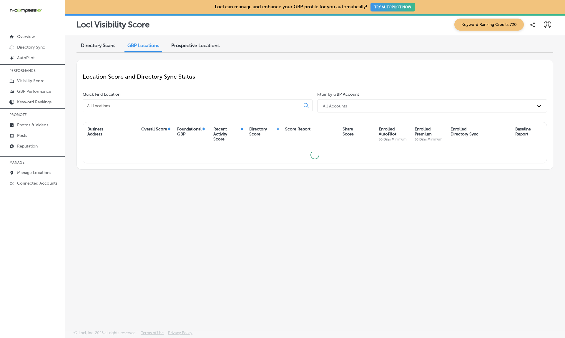
click at [115, 103] on input at bounding box center [192, 105] width 212 height 5
paste input "Pro Service Electric"
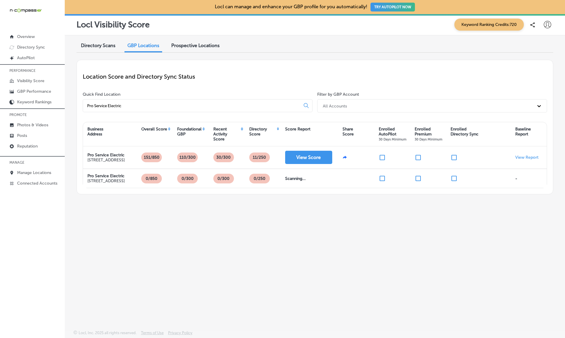
type input "Pro Service Electric"
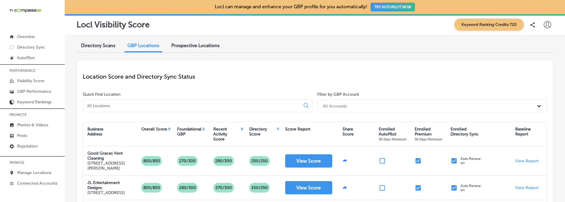
click at [103, 108] on div at bounding box center [198, 105] width 230 height 13
click at [100, 108] on div at bounding box center [198, 105] width 230 height 13
click at [99, 107] on input at bounding box center [192, 105] width 212 height 5
paste input "Pro Service Electric"
type input "Pro Service Electric"
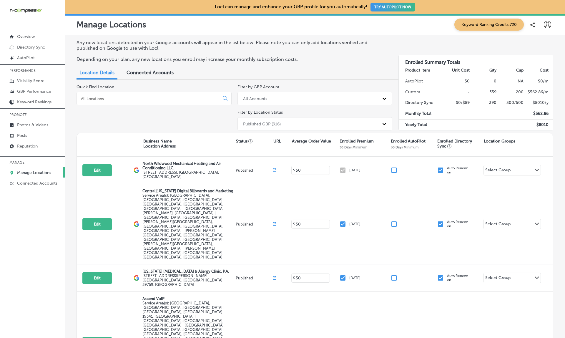
click at [102, 98] on input at bounding box center [149, 98] width 138 height 5
paste input "a8c277a3-2f40-4f4b-bae5-5e2902d0c423"
type input "a8c277a3-2f40-4f4b-bae5-5e2902d0c423"
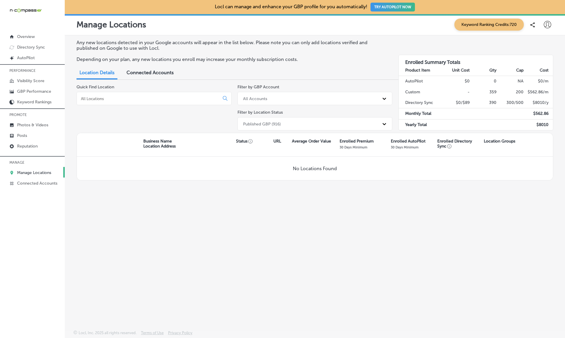
type input "\"
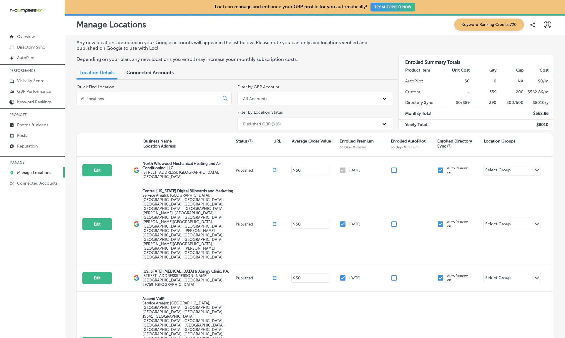
paste input "Pro Service Electric"
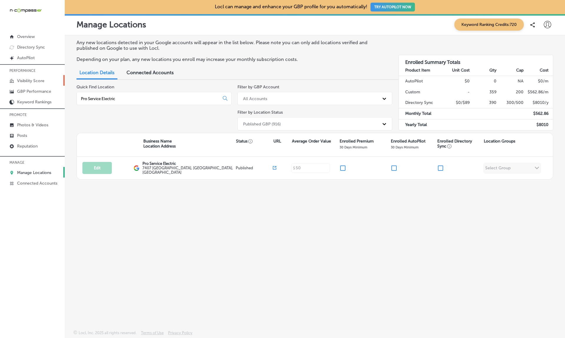
type input "Pro Service Electric"
click at [24, 77] on link "Visibility Score" at bounding box center [32, 80] width 65 height 11
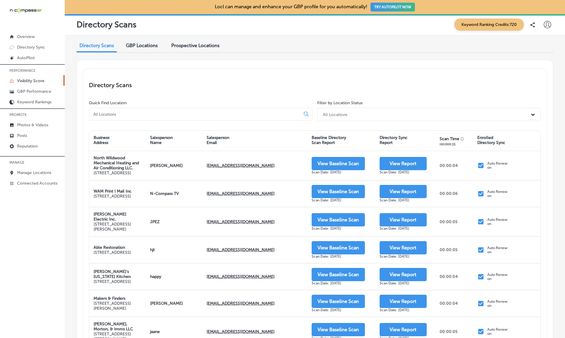
click at [147, 41] on div "GBP Locations" at bounding box center [142, 46] width 41 height 13
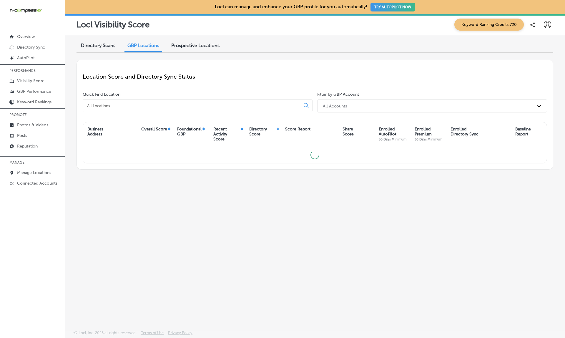
click at [111, 103] on input at bounding box center [192, 105] width 212 height 5
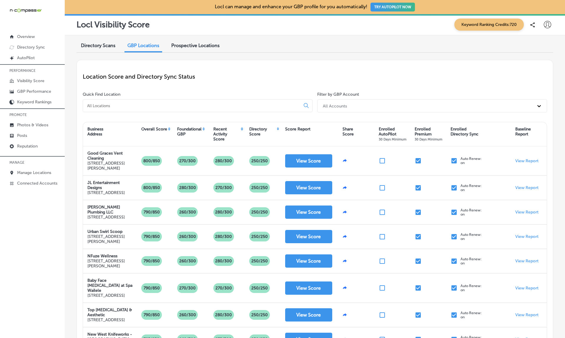
paste input "Pro Service Electric"
type input "Pro Service Electric"
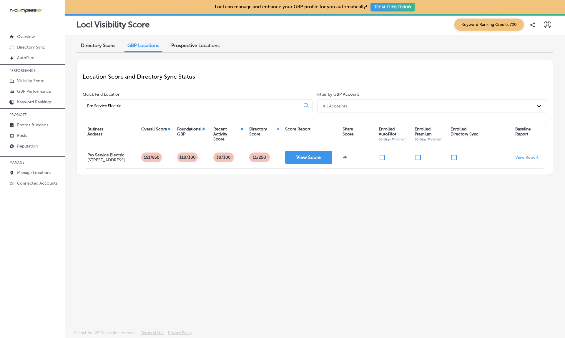
click at [129, 105] on input "Pro Service Electric" at bounding box center [192, 105] width 212 height 5
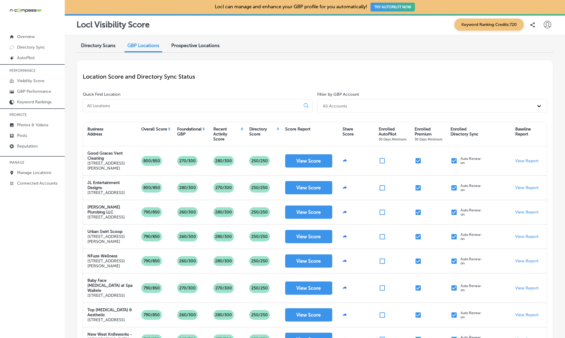
paste input "Capital Wealth Associates"
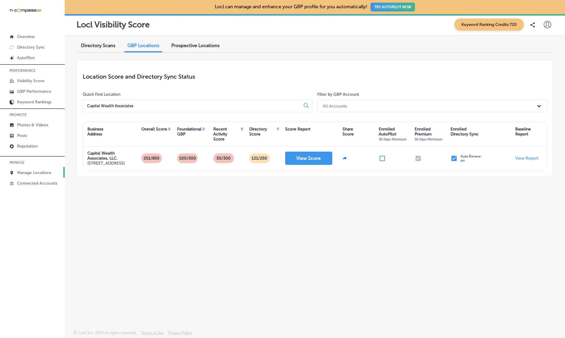
type input "Capital Wealth Associates"
click at [34, 175] on p "Manage Locations" at bounding box center [34, 172] width 34 height 5
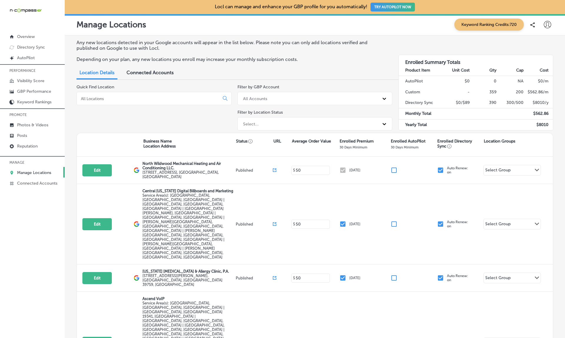
click at [134, 96] on input at bounding box center [149, 98] width 138 height 5
paste input "Capital Wealth Associates"
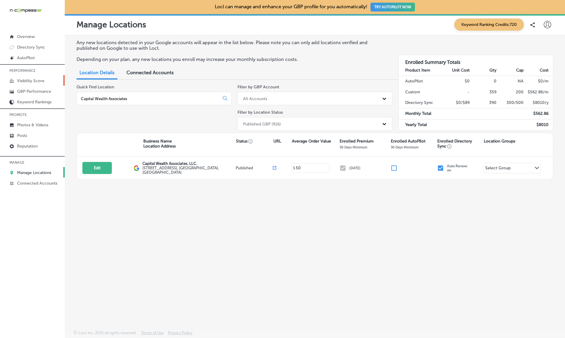
type input "Capital Wealth Associates"
click at [29, 81] on p "Visibility Score" at bounding box center [30, 80] width 27 height 5
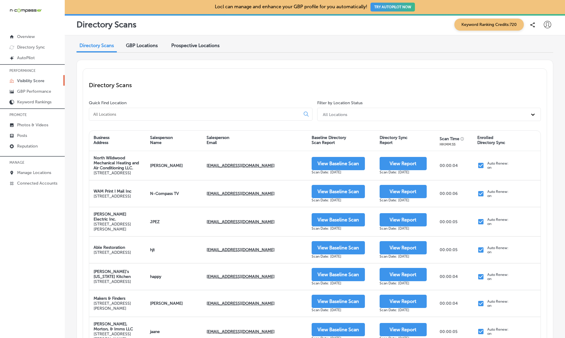
click at [139, 48] on span "GBP Locations" at bounding box center [142, 46] width 32 height 6
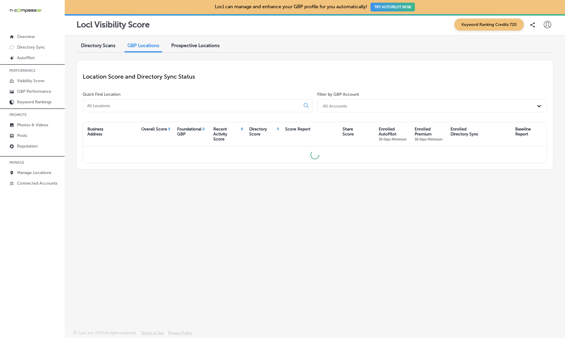
click at [111, 103] on input at bounding box center [192, 105] width 212 height 5
paste input "Capital Wealth Associates"
type input "Capital Wealth Associates"
